Goal: Navigation & Orientation: Find specific page/section

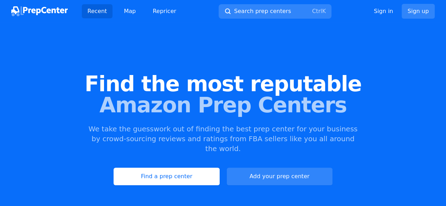
click at [170, 169] on link "Find a prep center" at bounding box center [167, 177] width 106 height 18
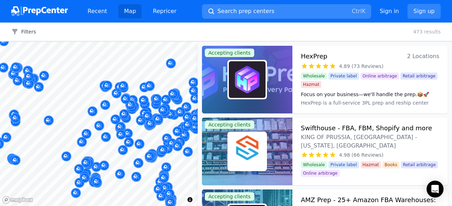
click at [248, 7] on span "Search prep centers" at bounding box center [245, 11] width 57 height 8
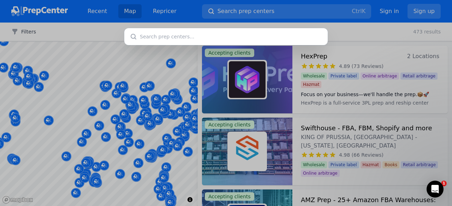
click at [131, 78] on div at bounding box center [226, 103] width 452 height 206
click at [366, 46] on div at bounding box center [226, 103] width 452 height 206
click at [33, 99] on div at bounding box center [226, 103] width 452 height 206
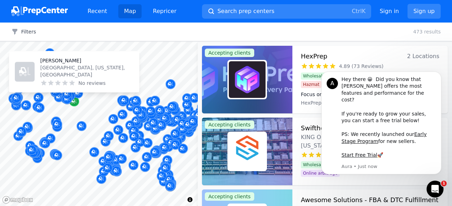
click at [73, 105] on div "Map marker" at bounding box center [74, 102] width 10 height 10
click at [73, 102] on icon "Map marker" at bounding box center [74, 101] width 6 height 7
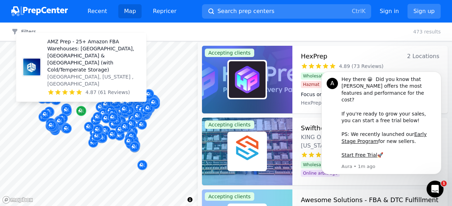
click at [80, 110] on icon "Map marker" at bounding box center [81, 111] width 6 height 7
click at [80, 110] on icon "Map marker" at bounding box center [80, 111] width 4 height 4
click at [80, 111] on icon "Map marker" at bounding box center [80, 111] width 4 height 4
click at [80, 110] on icon "Map marker" at bounding box center [80, 111] width 4 height 4
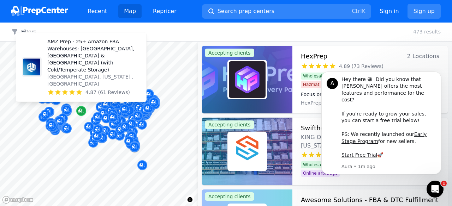
click at [79, 110] on icon "Map marker" at bounding box center [80, 111] width 4 height 4
click at [79, 110] on icon "Map marker" at bounding box center [81, 111] width 6 height 7
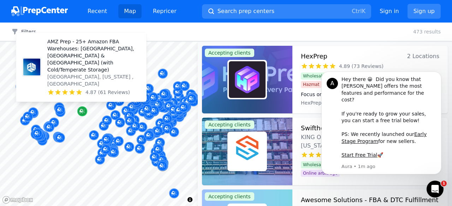
click at [79, 109] on div "Map marker" at bounding box center [82, 112] width 10 height 10
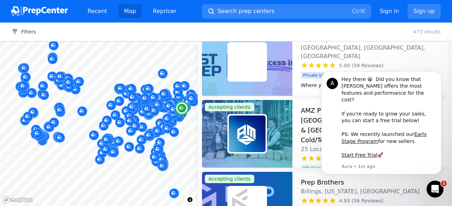
scroll to position [247, 0]
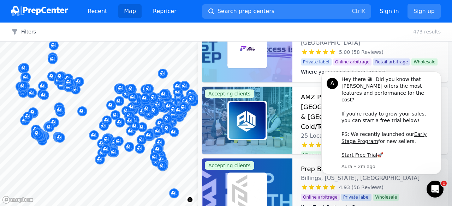
click at [78, 88] on body "Recent Map Repricer Search prep centers Ctrl K Open main menu Sign in Sign up F…" at bounding box center [226, 103] width 452 height 206
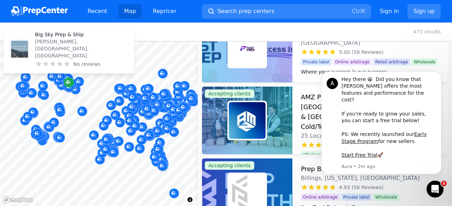
click at [67, 83] on icon "Map marker" at bounding box center [69, 82] width 6 height 7
